Goal: Information Seeking & Learning: Find specific page/section

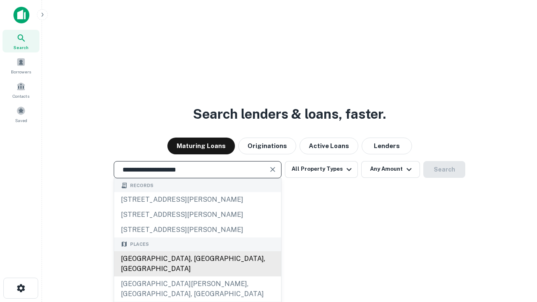
click at [197, 276] on div "[GEOGRAPHIC_DATA], [GEOGRAPHIC_DATA], [GEOGRAPHIC_DATA]" at bounding box center [197, 263] width 167 height 25
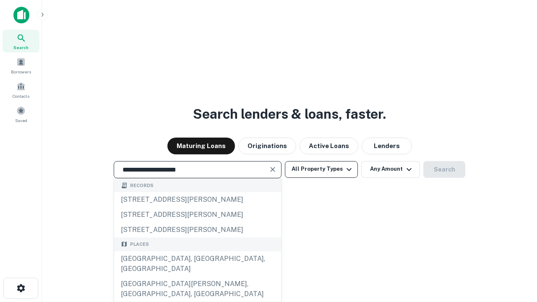
type input "**********"
click at [321, 169] on button "All Property Types" at bounding box center [321, 169] width 73 height 17
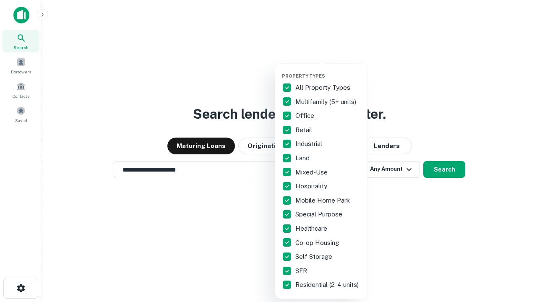
click at [328, 70] on button "button" at bounding box center [328, 70] width 92 height 0
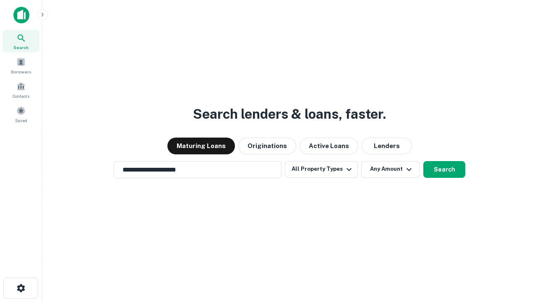
scroll to position [13, 0]
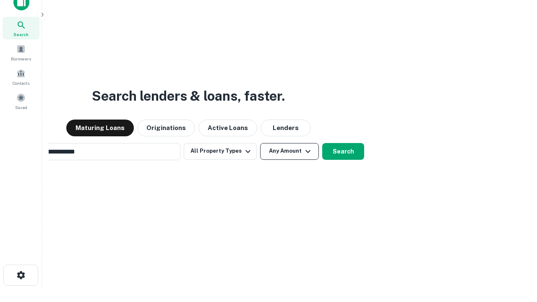
click at [260, 143] on button "Any Amount" at bounding box center [289, 151] width 59 height 17
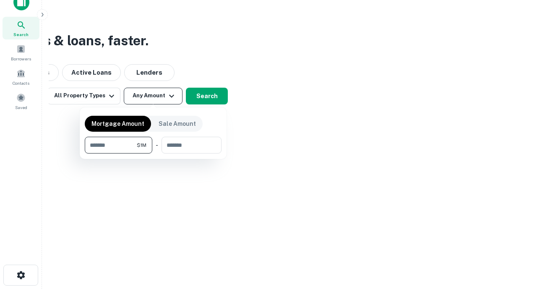
scroll to position [13, 0]
type input "*******"
click at [153, 153] on button "button" at bounding box center [153, 153] width 137 height 0
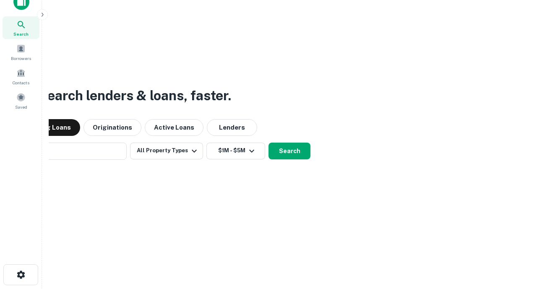
scroll to position [13, 0]
click at [268, 143] on button "Search" at bounding box center [289, 151] width 42 height 17
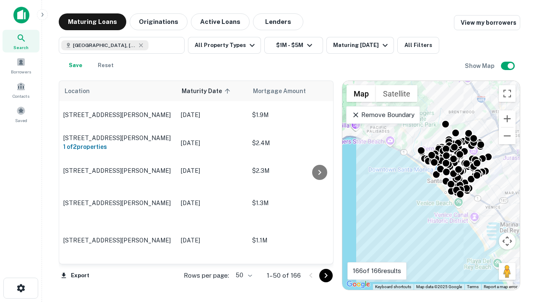
click at [242, 275] on body "Search Borrowers Contacts Saved Maturing Loans Originations Active Loans Lender…" at bounding box center [268, 151] width 537 height 302
click at [243, 254] on li "25" at bounding box center [243, 254] width 24 height 15
